Goal: Information Seeking & Learning: Learn about a topic

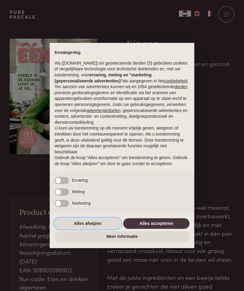
click at [89, 229] on button "Alles afwijzen" at bounding box center [88, 223] width 66 height 11
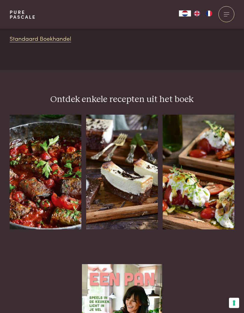
scroll to position [717, 0]
click at [56, 229] on div "Aubergine-gehaktrolletjes in tomatensaus" at bounding box center [46, 229] width 72 height 0
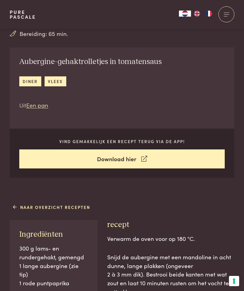
scroll to position [144, 0]
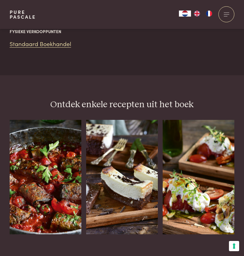
scroll to position [707, 0]
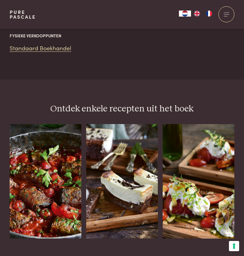
click at [202, 146] on img at bounding box center [199, 181] width 72 height 115
